Goal: Task Accomplishment & Management: Use online tool/utility

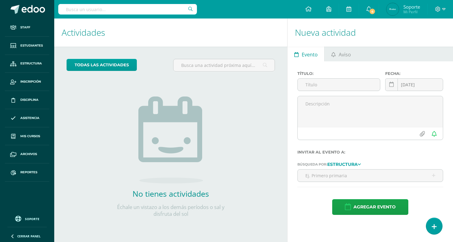
click at [131, 8] on input "text" at bounding box center [127, 9] width 139 height 10
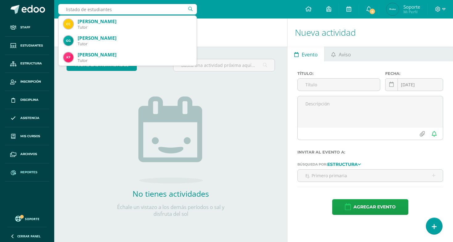
type input "listado de estudiantes"
click at [24, 165] on link "Reportes" at bounding box center [27, 172] width 44 height 18
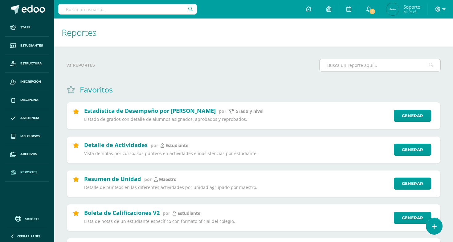
click at [351, 68] on input "text" at bounding box center [380, 65] width 121 height 12
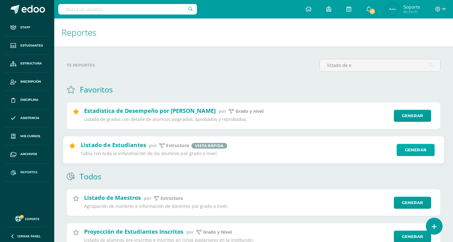
type input "listado de e"
click at [417, 150] on link "Generar" at bounding box center [416, 150] width 38 height 12
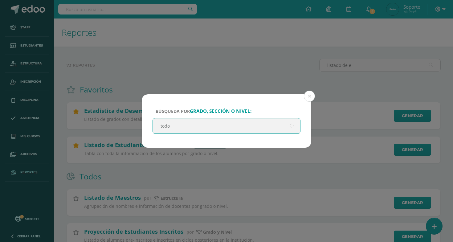
type input "todos"
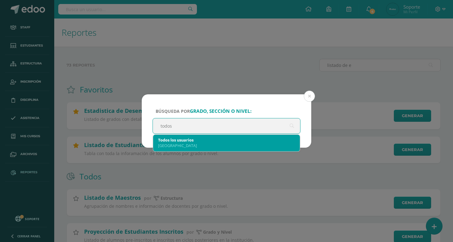
click at [182, 137] on div "Todos los usuarios" at bounding box center [226, 140] width 137 height 6
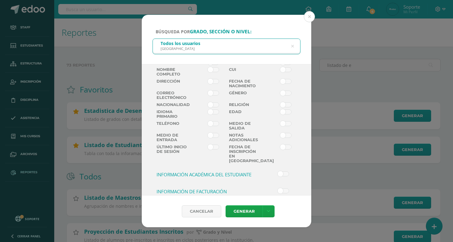
click at [215, 107] on span at bounding box center [213, 104] width 11 height 5
click at [0, 0] on input "checkbox" at bounding box center [0, 0] width 0 height 0
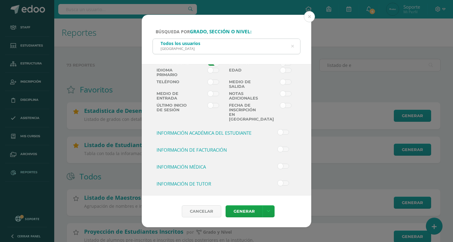
click at [276, 148] on label at bounding box center [272, 149] width 15 height 5
click at [0, 0] on input "checkbox" at bounding box center [0, 0] width 0 height 0
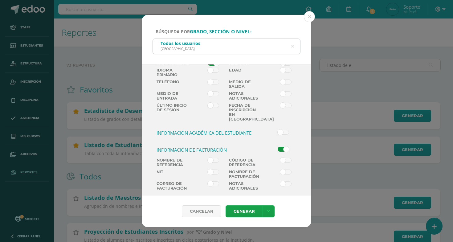
click at [187, 166] on div "Nombre de Referencia Código de Referencia NIT Nombre de Facturación Correo de F…" at bounding box center [226, 175] width 145 height 35
click at [211, 165] on label at bounding box center [208, 164] width 36 height 12
click at [0, 0] on input "checkbox" at bounding box center [0, 0] width 0 height 0
click at [279, 160] on label at bounding box center [281, 164] width 36 height 12
click at [0, 0] on input "checkbox" at bounding box center [0, 0] width 0 height 0
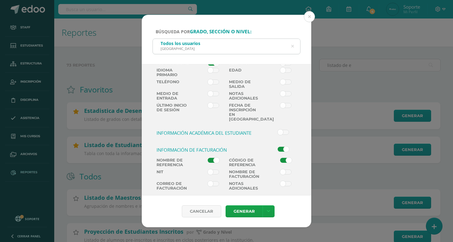
click at [217, 170] on span at bounding box center [213, 172] width 11 height 5
click at [0, 0] on input "checkbox" at bounding box center [0, 0] width 0 height 0
click at [255, 206] on link "Generar" at bounding box center [244, 211] width 37 height 12
